Goal: Find specific page/section: Find specific page/section

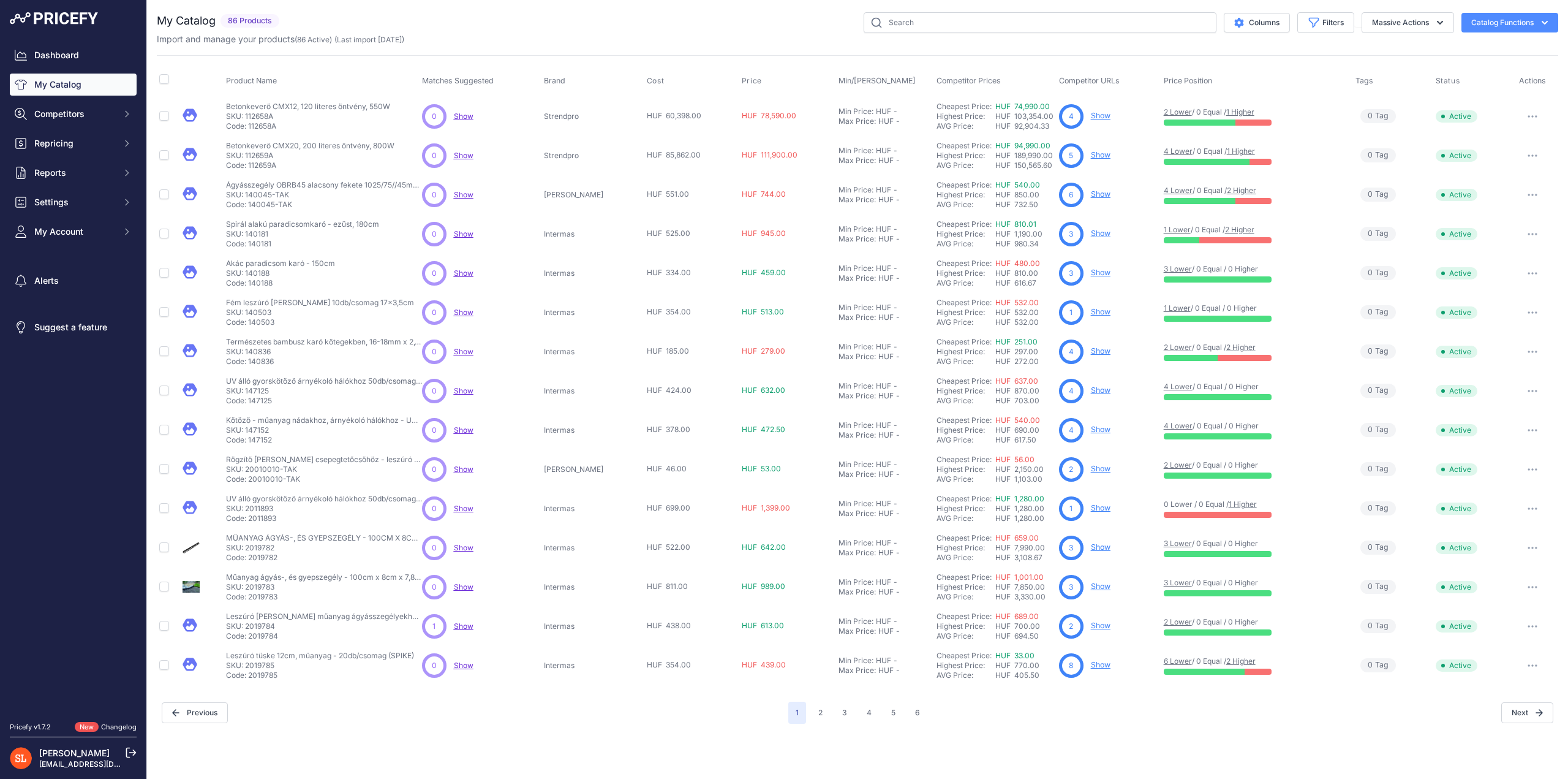
click at [1523, 25] on button "Catalog Functions" at bounding box center [1510, 23] width 97 height 19
click at [1268, 25] on button "Columns" at bounding box center [1257, 23] width 66 height 19
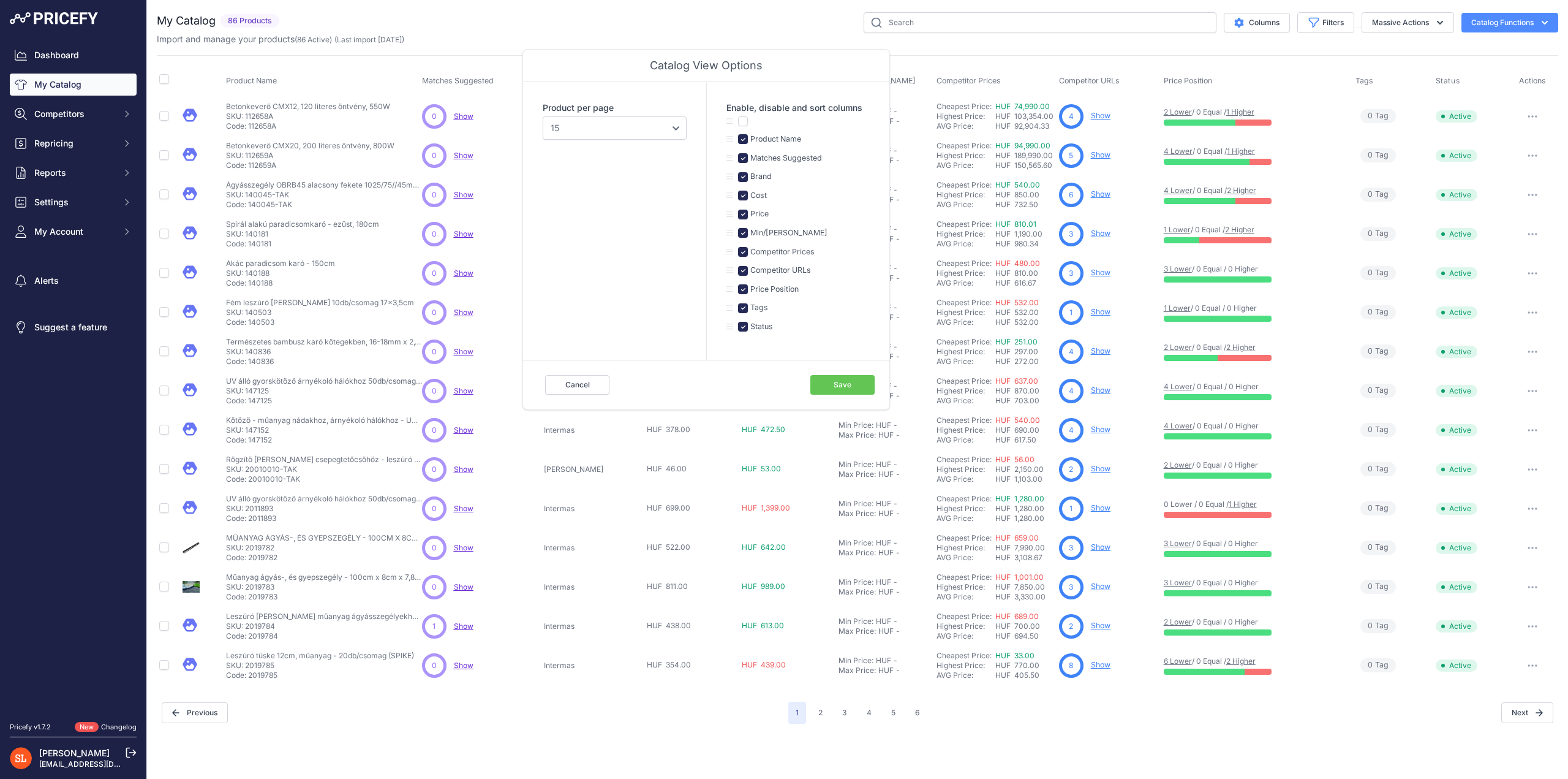
click at [1529, 26] on button "Catalog Functions" at bounding box center [1510, 23] width 97 height 19
click at [1471, 71] on div "Export" at bounding box center [1488, 71] width 137 height 22
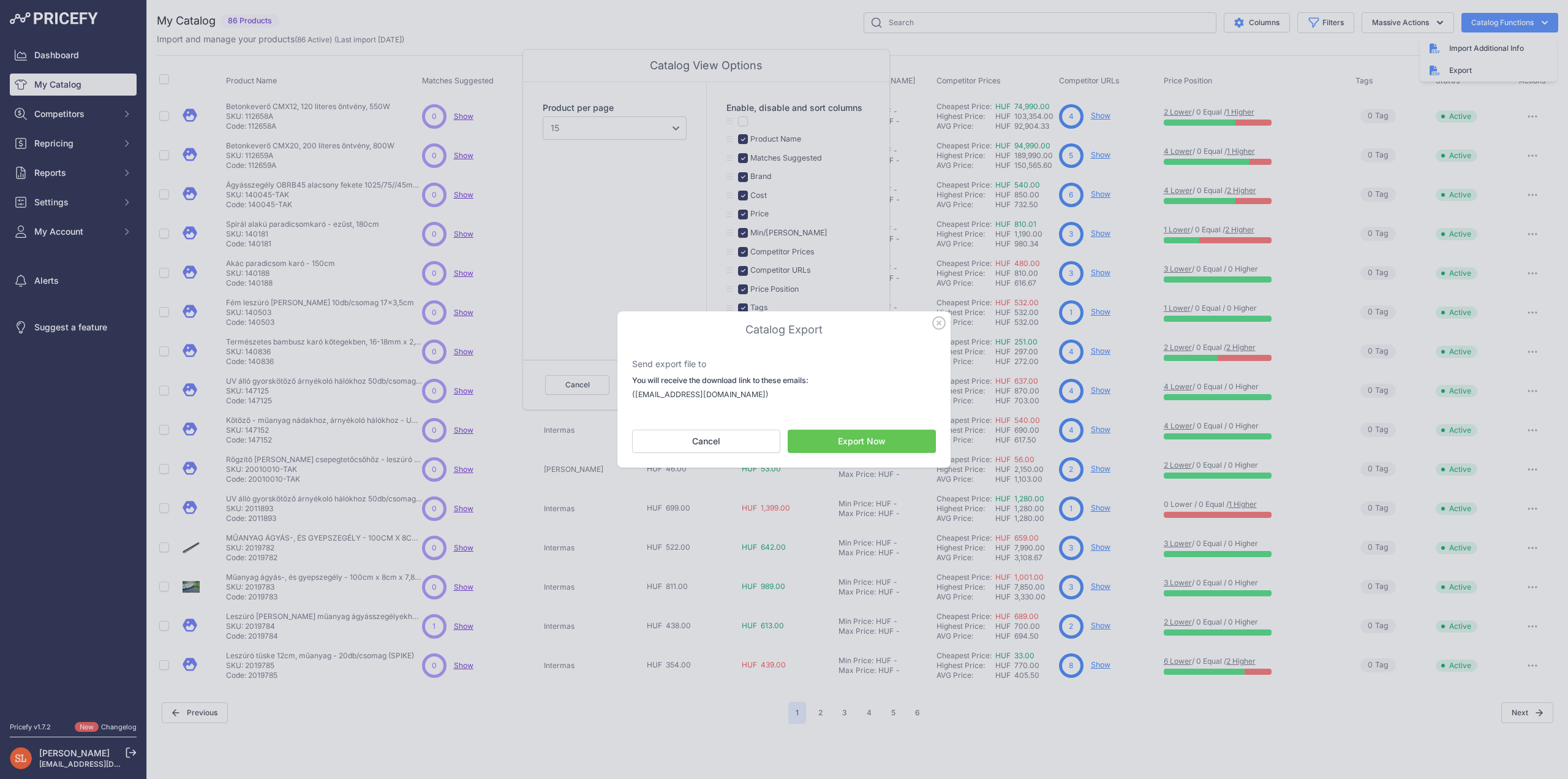
click at [851, 439] on button "Export Now" at bounding box center [862, 441] width 148 height 24
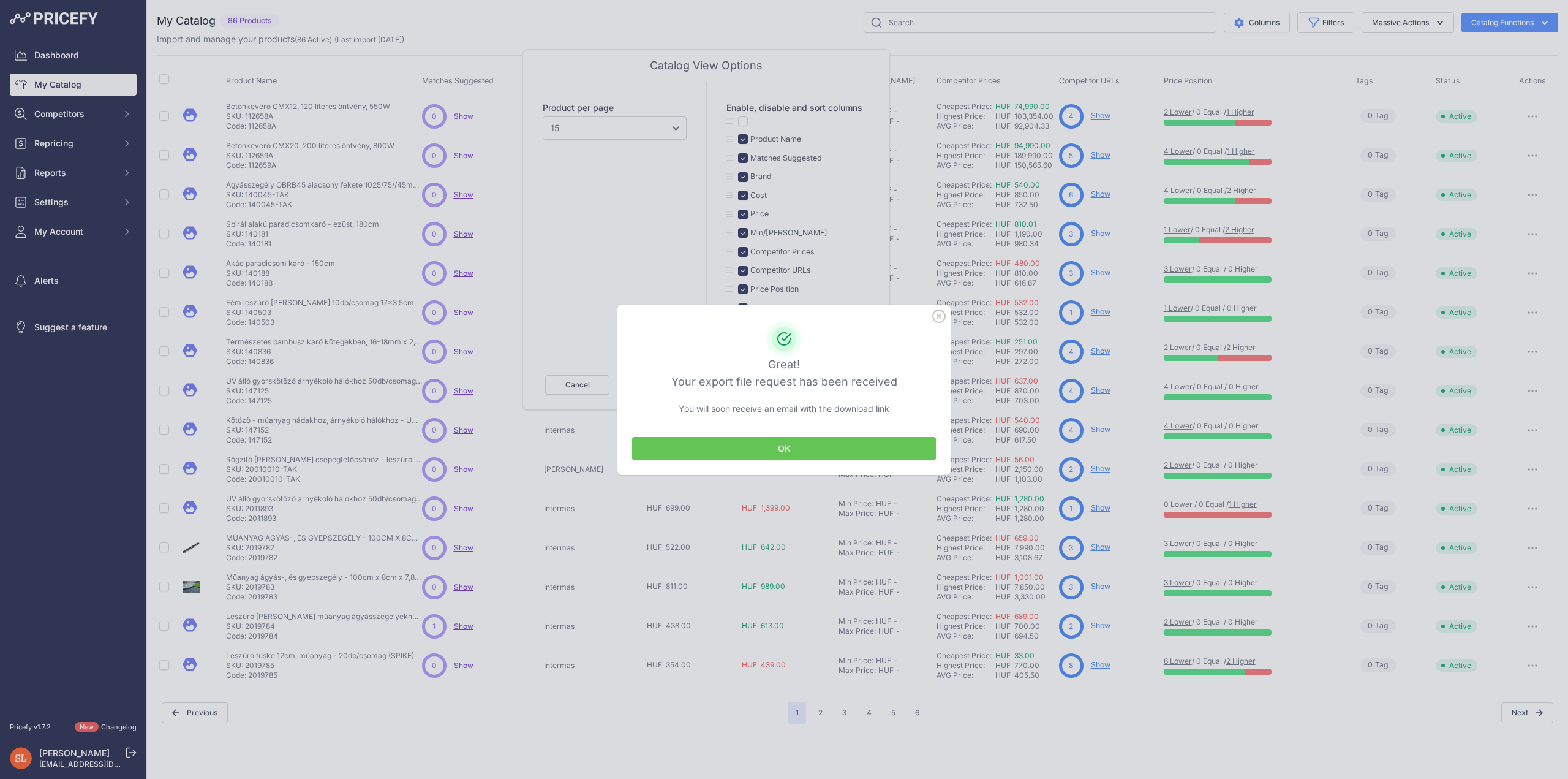
click at [944, 316] on icon "button" at bounding box center [939, 316] width 13 height 13
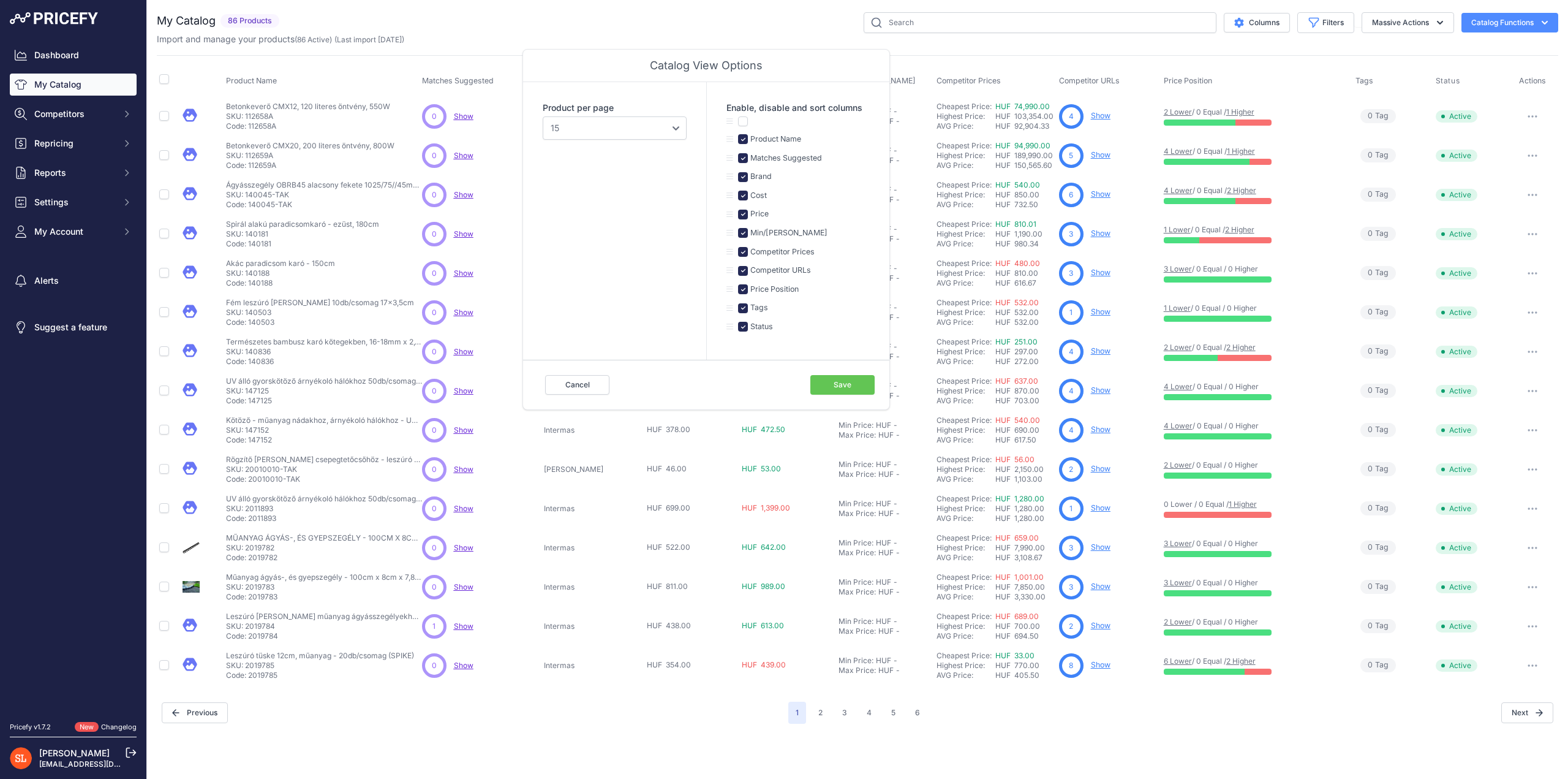
click at [75, 89] on link "My Catalog" at bounding box center [73, 84] width 127 height 22
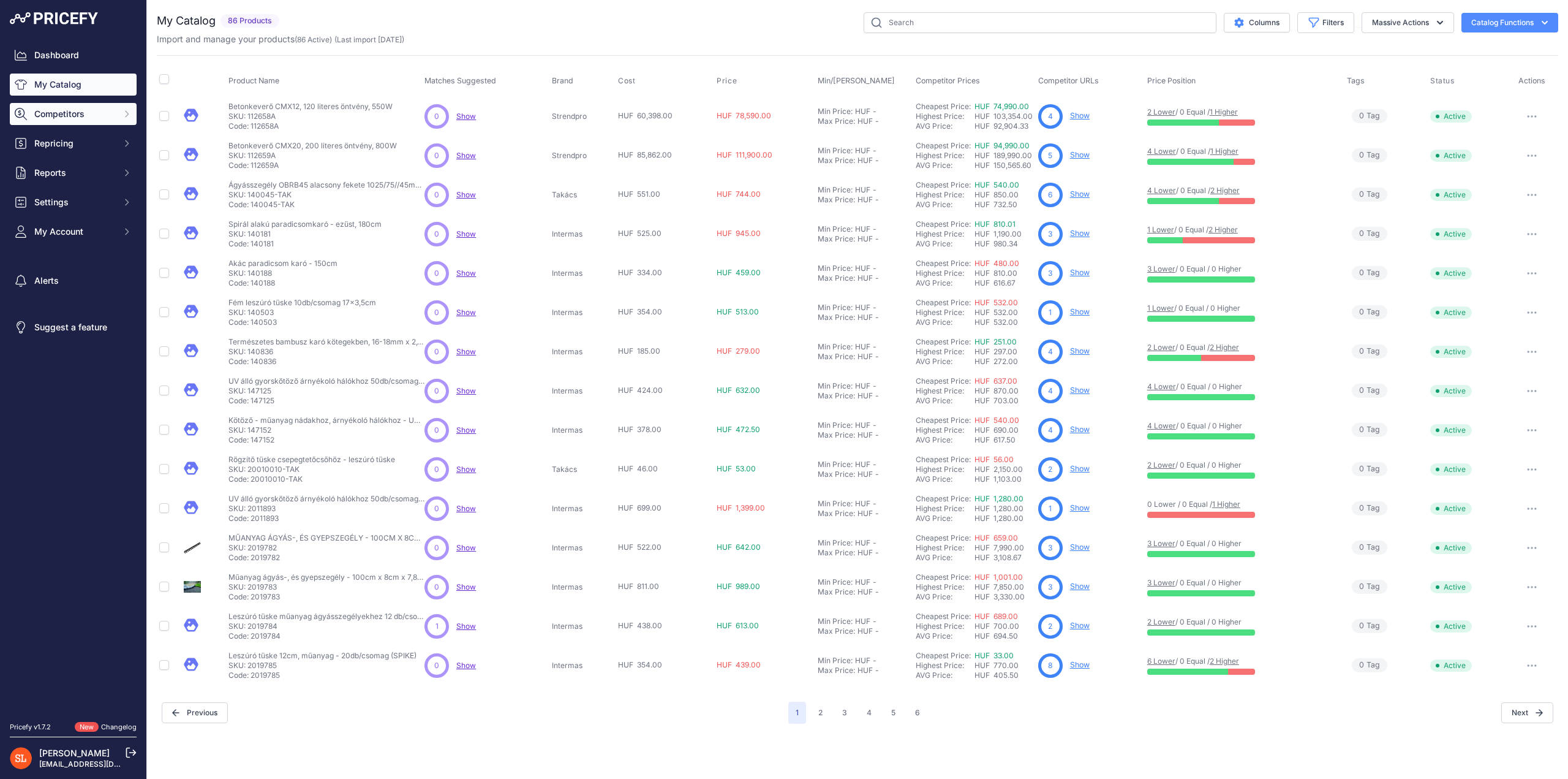
click at [53, 121] on button "Competitors" at bounding box center [73, 114] width 127 height 22
click at [53, 135] on link "Competitors" at bounding box center [73, 135] width 127 height 21
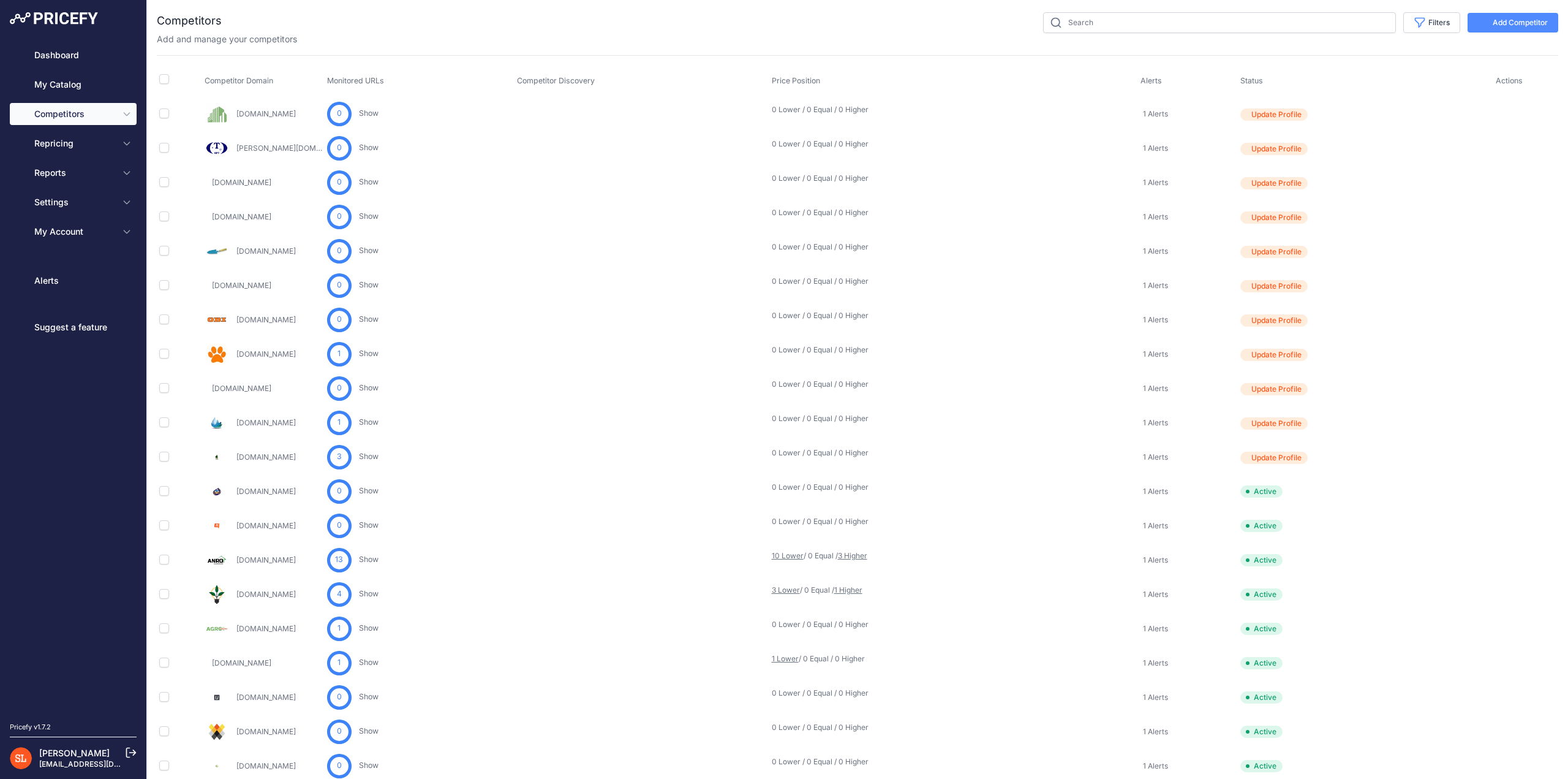
click at [64, 82] on link "My Catalog" at bounding box center [73, 84] width 127 height 22
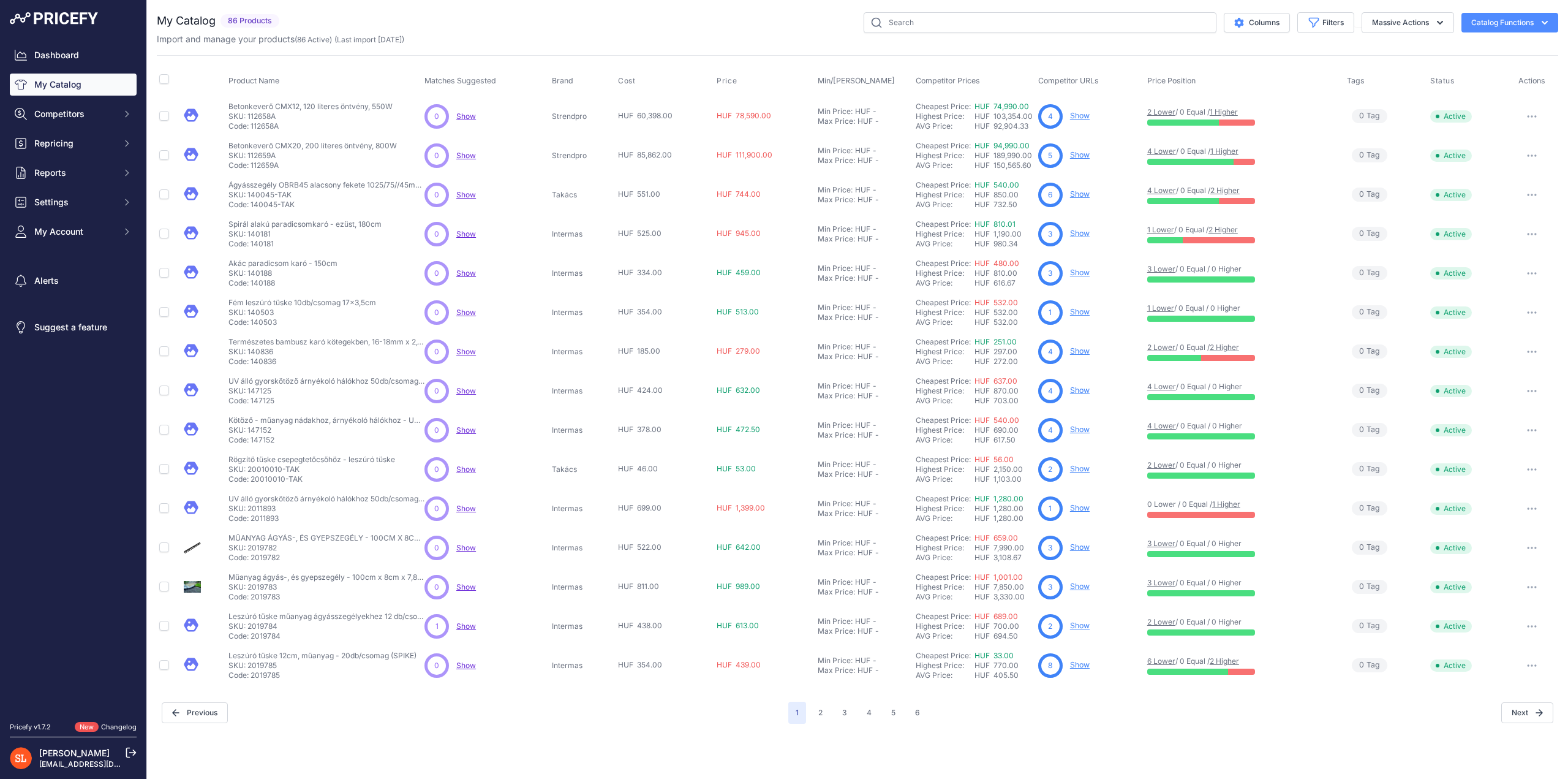
click at [1529, 161] on button "button" at bounding box center [1531, 155] width 24 height 17
click at [166, 192] on input "checkbox" at bounding box center [164, 194] width 10 height 10
checkbox input "true"
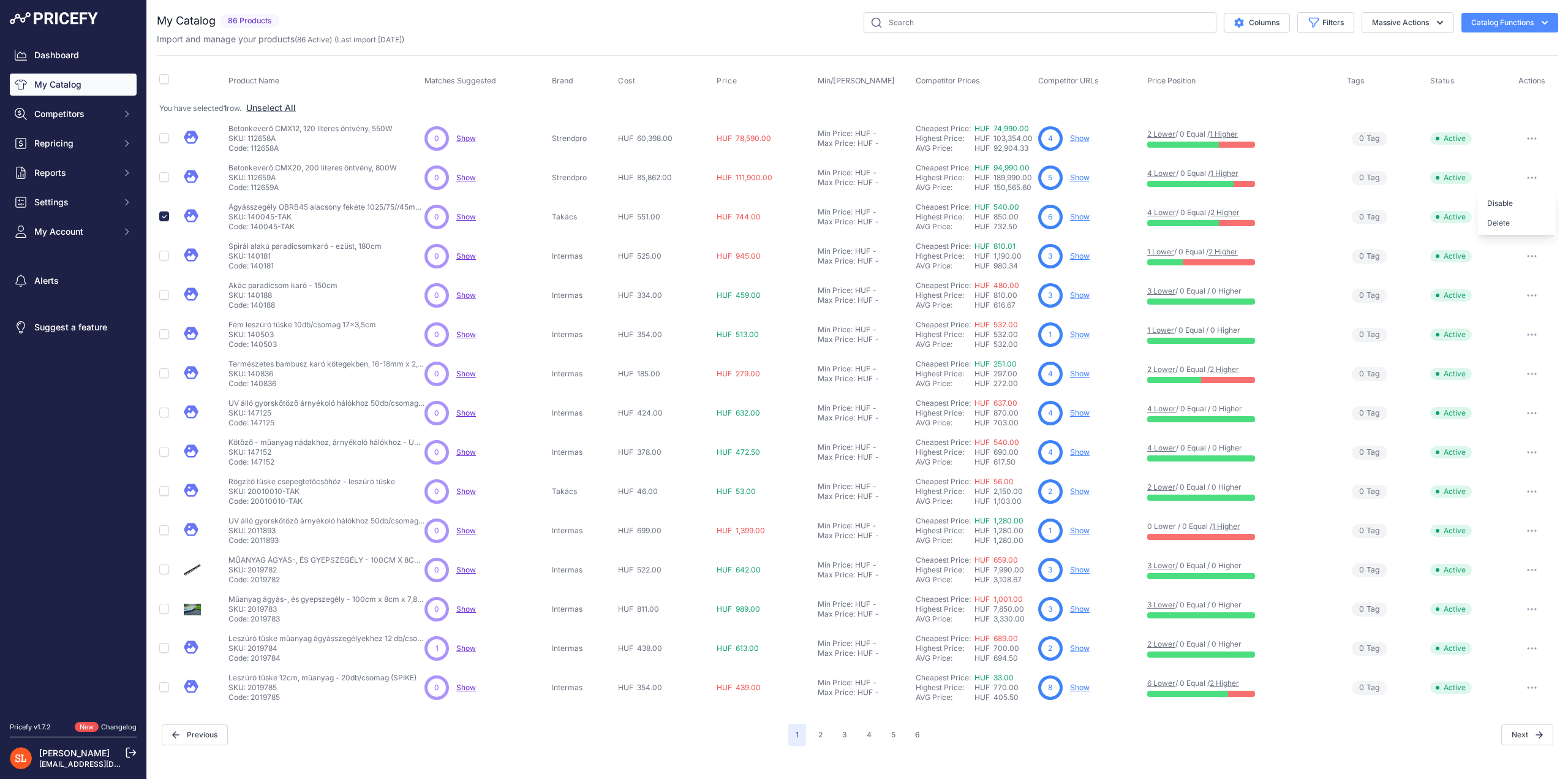
click at [1550, 25] on icon "button" at bounding box center [1545, 23] width 12 height 12
click at [1326, 48] on div "My Catalog 86 Products" at bounding box center [858, 379] width 1401 height 733
click at [1422, 26] on button "Massive Actions" at bounding box center [1408, 23] width 93 height 21
click at [1326, 46] on div "My Catalog 86 Products" at bounding box center [858, 379] width 1401 height 733
click at [467, 216] on span "Show" at bounding box center [466, 216] width 19 height 9
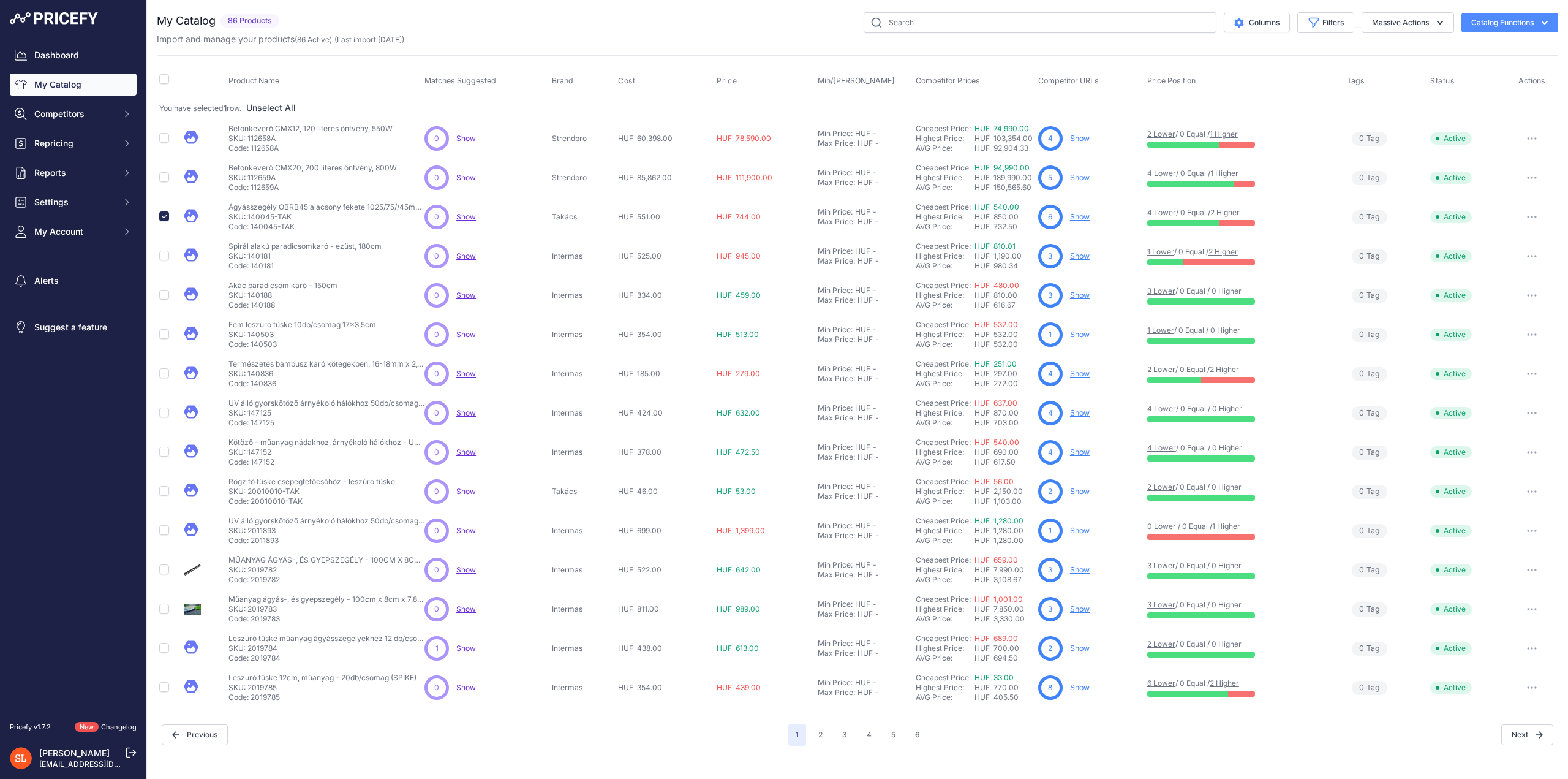
click at [1077, 215] on link "Show" at bounding box center [1080, 216] width 19 height 9
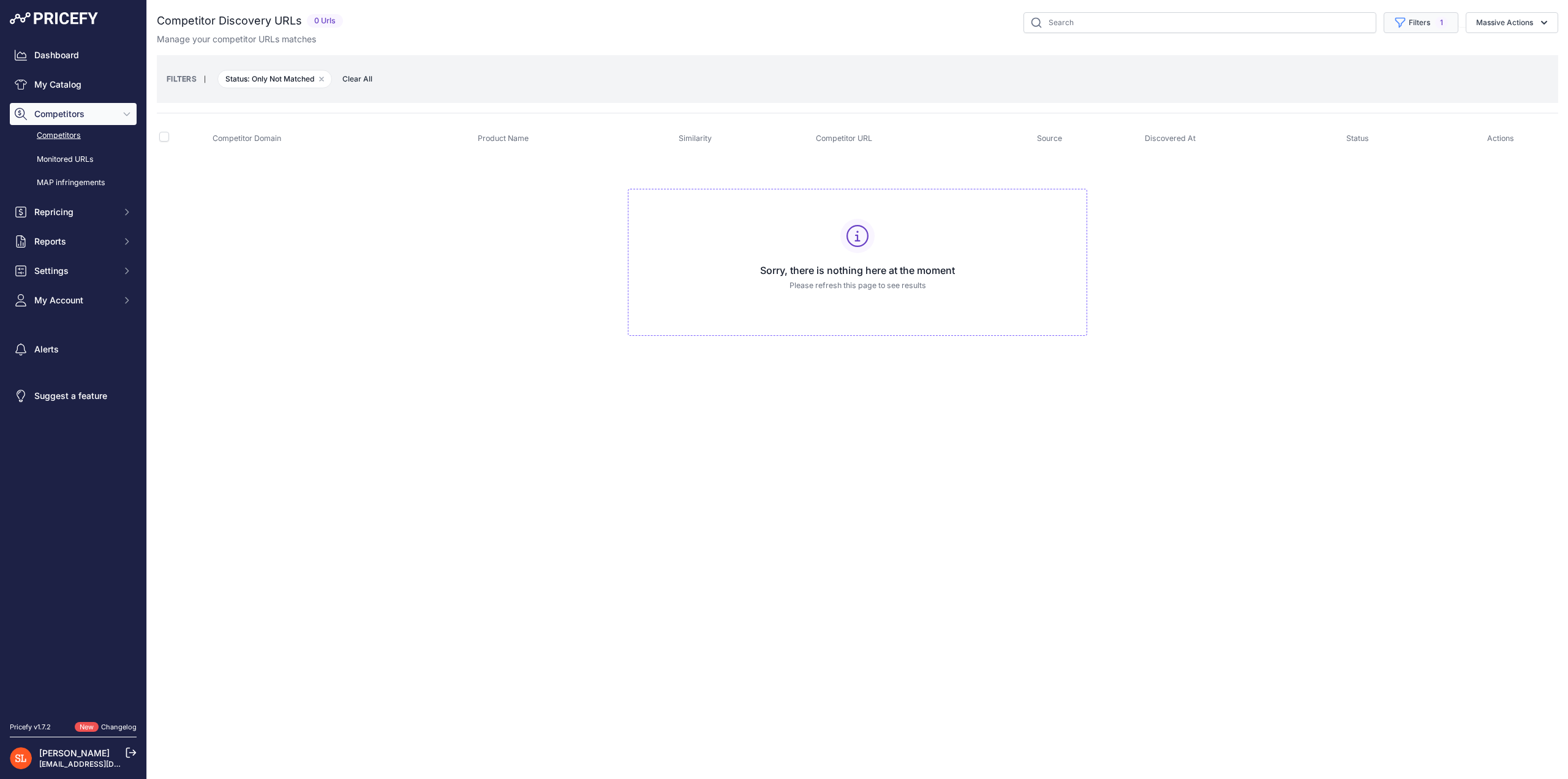
click at [1384, 24] on button "Filters 1" at bounding box center [1421, 23] width 75 height 21
click at [1196, 329] on td "Sorry, there is nothing here at the moment Please refresh this page to see resu…" at bounding box center [858, 257] width 1401 height 206
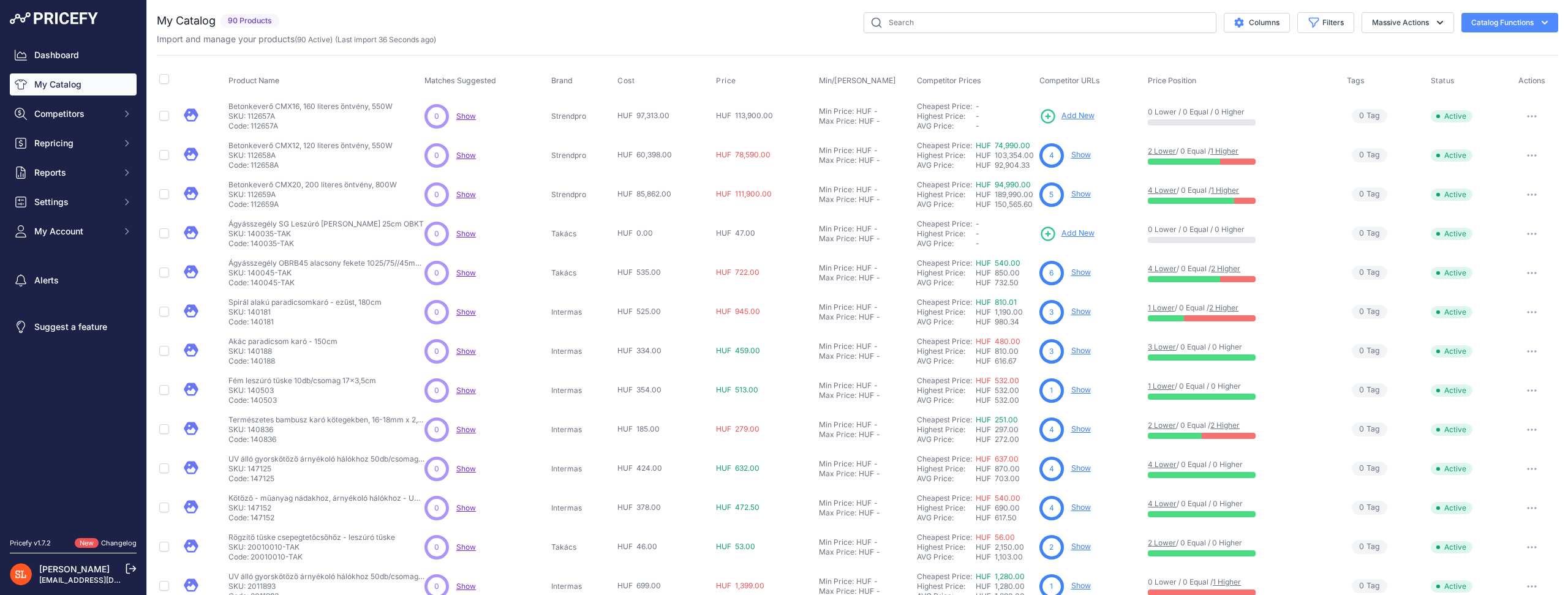
click at [729, 44] on div "Import and manage your products ( 90 Active ) (Last import 36 Seconds ago)" at bounding box center [858, 39] width 1401 height 12
click at [129, 569] on icon at bounding box center [131, 569] width 9 height 9
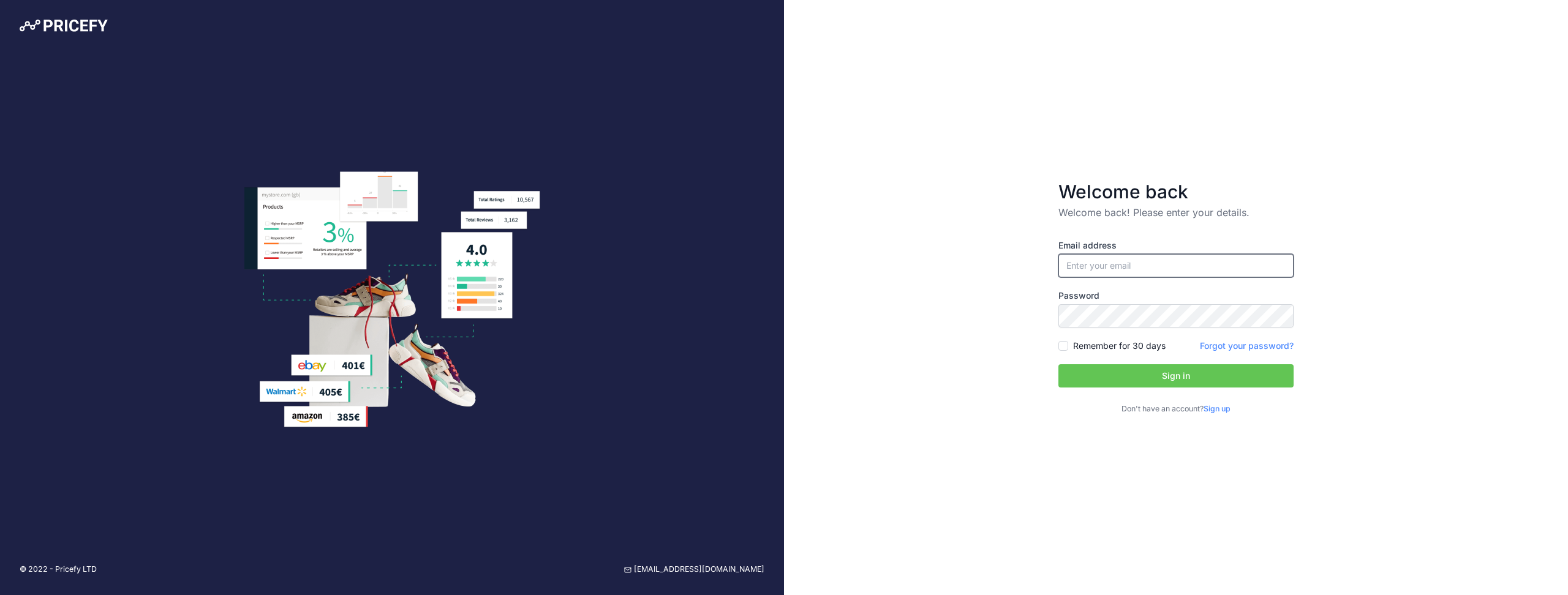
click at [1120, 264] on input "email" at bounding box center [1176, 266] width 235 height 24
click at [1071, 259] on input "email" at bounding box center [1176, 266] width 235 height 24
click at [1058, 364] on button "Sign in" at bounding box center [1176, 376] width 235 height 24
type input "[EMAIL_ADDRESS][DOMAIN_NAME]"
click at [1325, 138] on div "Welcome back Welcome back! Please enter your details. Email address info@bergan…" at bounding box center [1176, 298] width 784 height 595
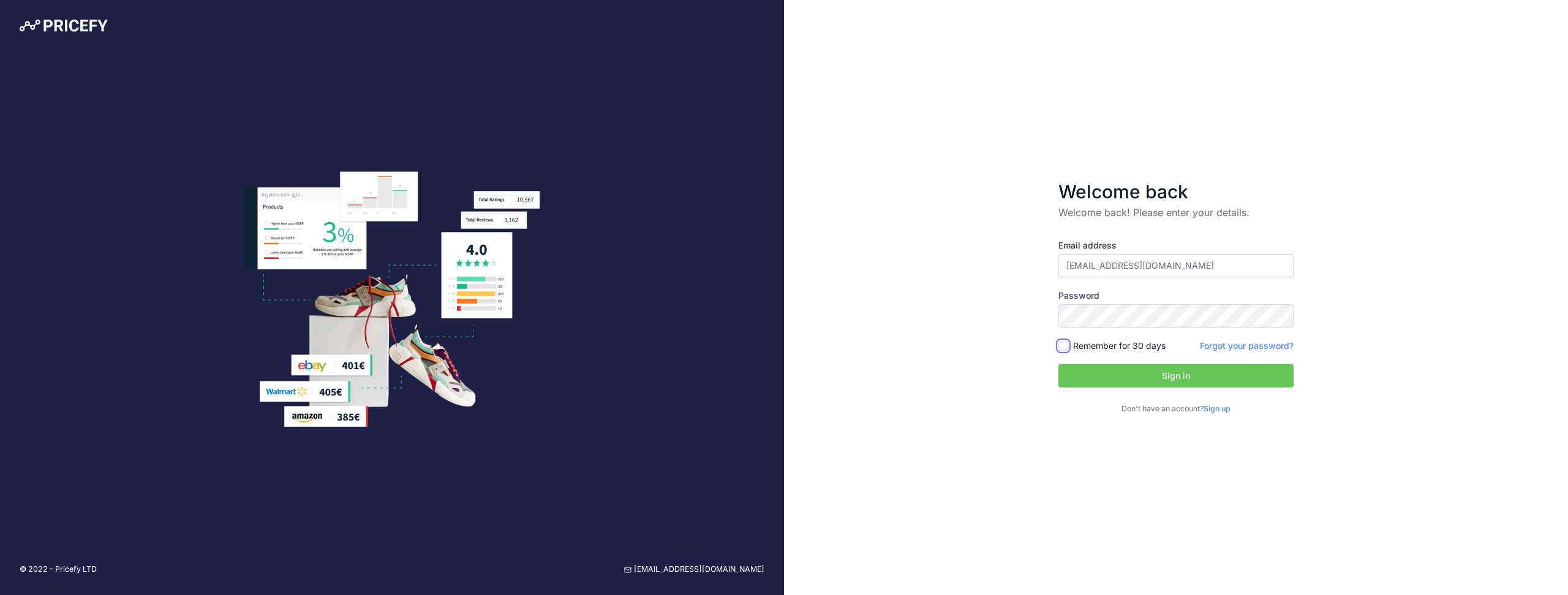
click at [1059, 347] on input "Remember for 30 days" at bounding box center [1063, 346] width 10 height 10
checkbox input "true"
click at [1161, 374] on button "Sign in" at bounding box center [1176, 376] width 235 height 24
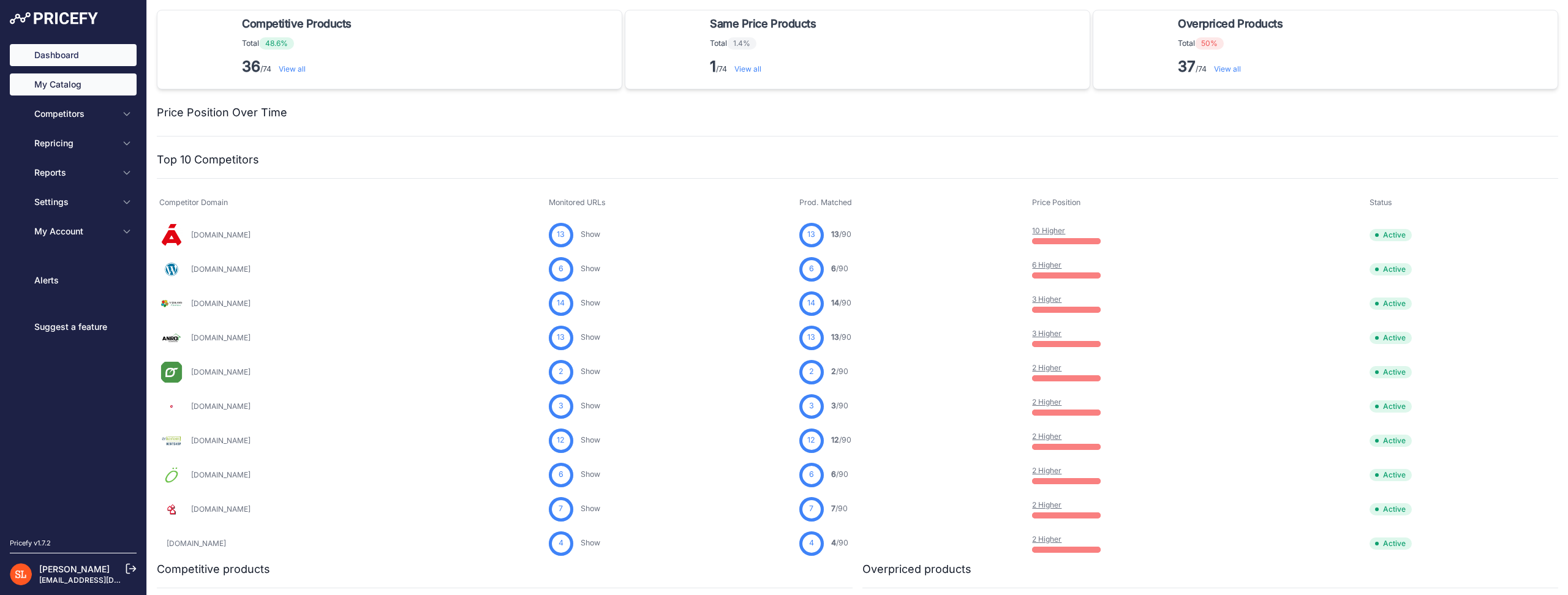
click at [75, 88] on link "My Catalog" at bounding box center [73, 84] width 127 height 22
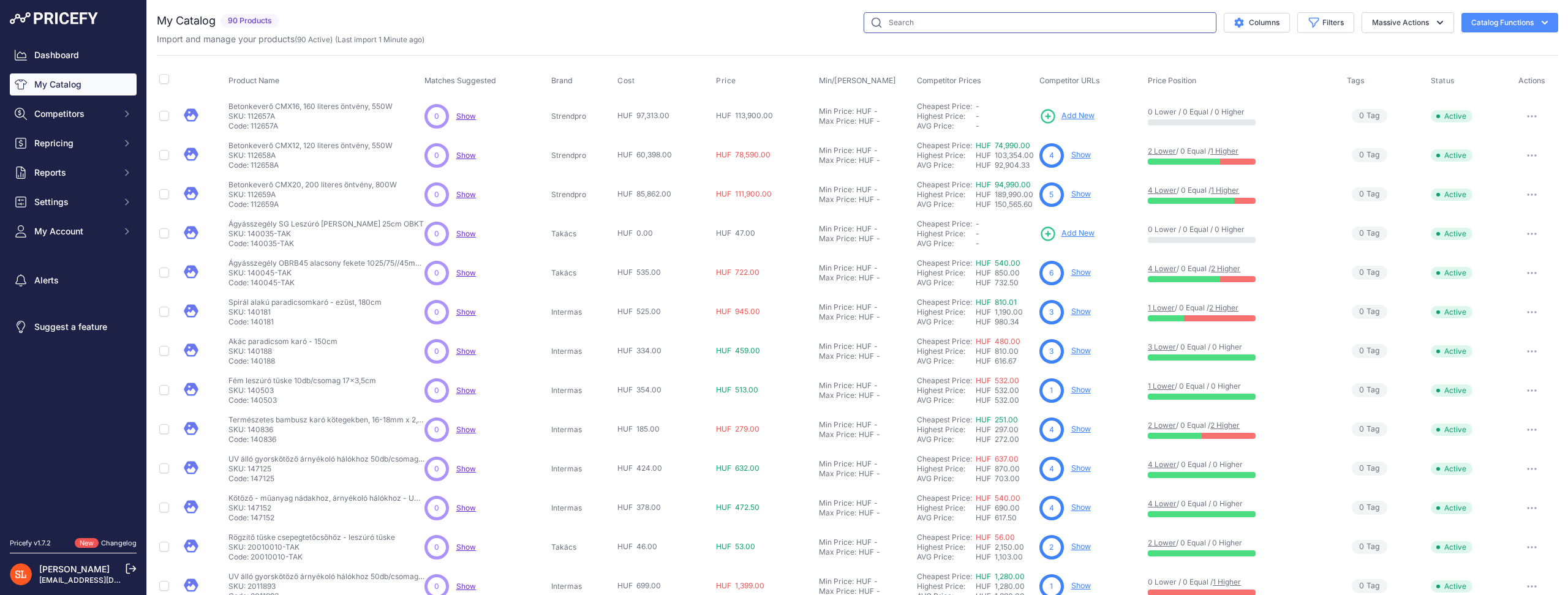
click at [1120, 24] on input "text" at bounding box center [1040, 23] width 353 height 21
paste input "SG_RACS_Z"
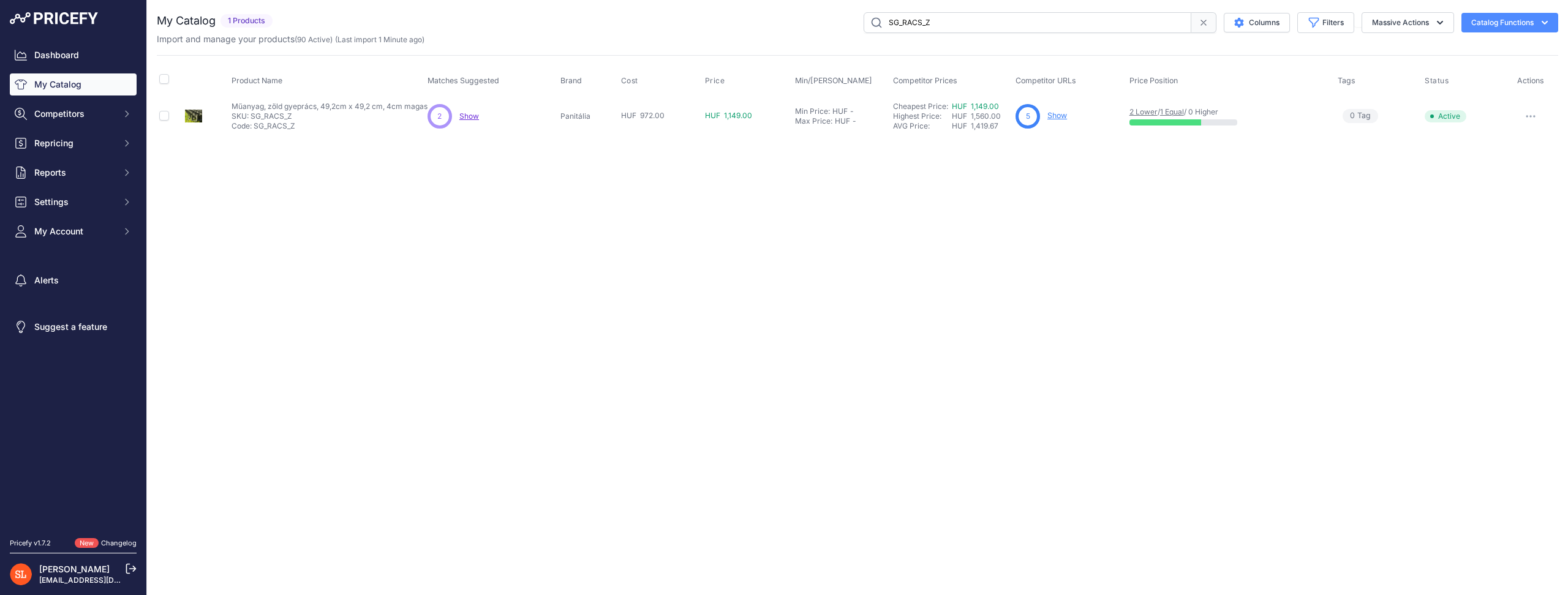
click at [198, 255] on div "Close You are not connected to the internet." at bounding box center [857, 298] width 1421 height 595
drag, startPoint x: 1124, startPoint y: 29, endPoint x: 733, endPoint y: 35, distance: 391.0
click at [736, 35] on div "My Catalog 1 Products" at bounding box center [858, 29] width 1401 height 33
paste input "T1666-BE"
type input "T1666-BE"
